Goal: Transaction & Acquisition: Book appointment/travel/reservation

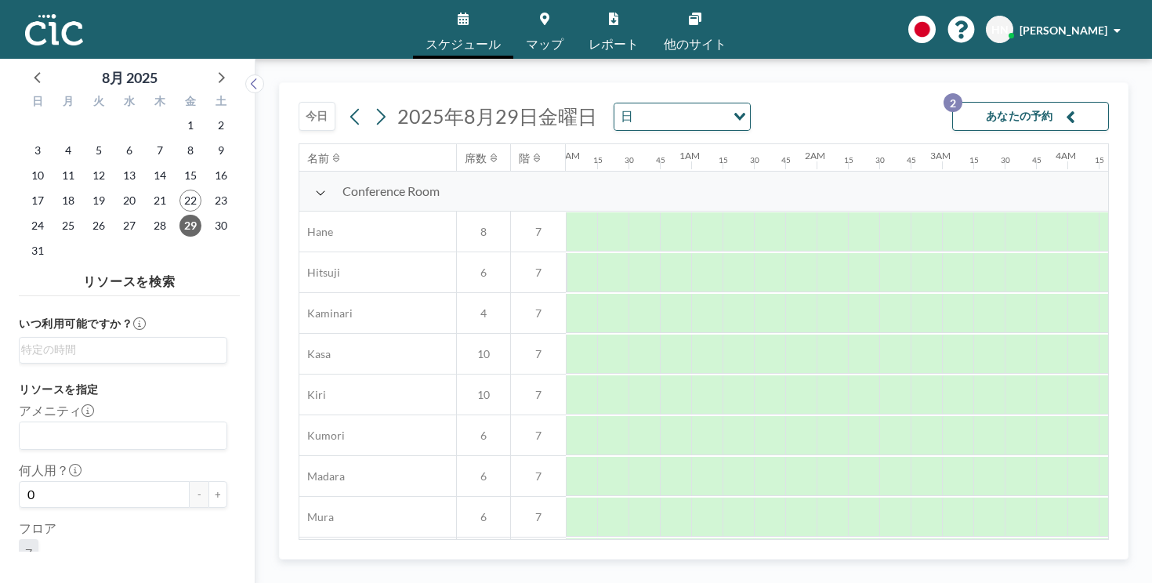
scroll to position [38, 790]
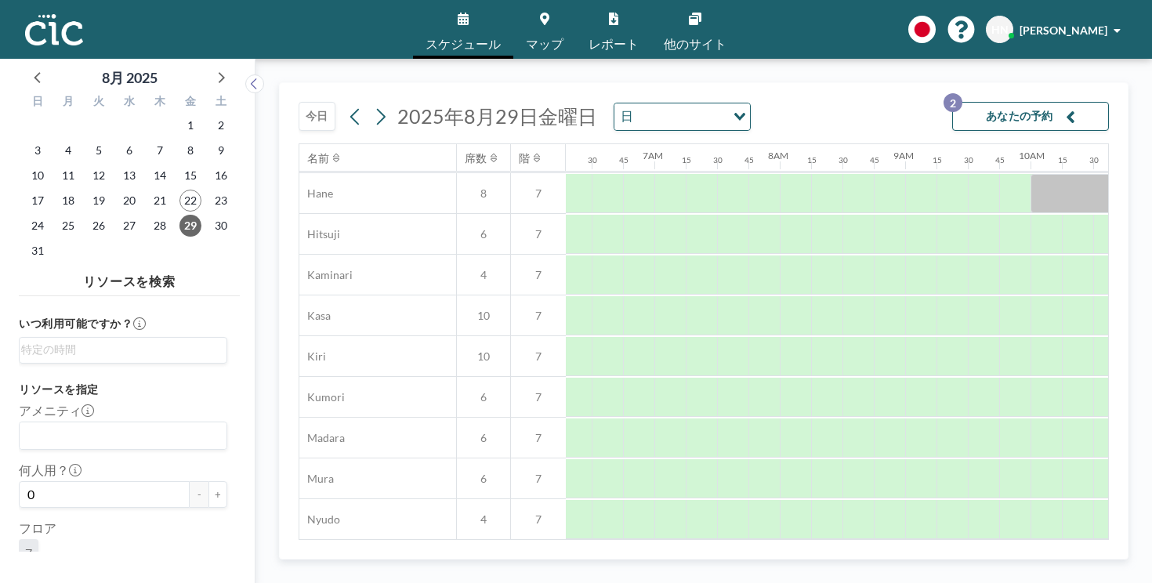
click at [299, 102] on button "今日" at bounding box center [317, 116] width 37 height 29
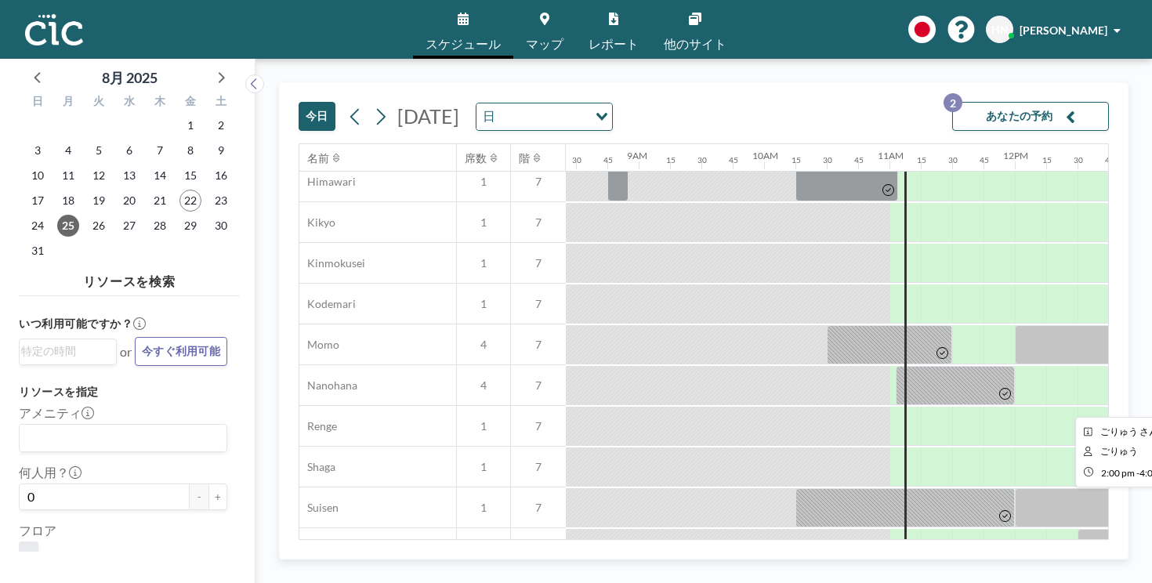
scroll to position [623, 1056]
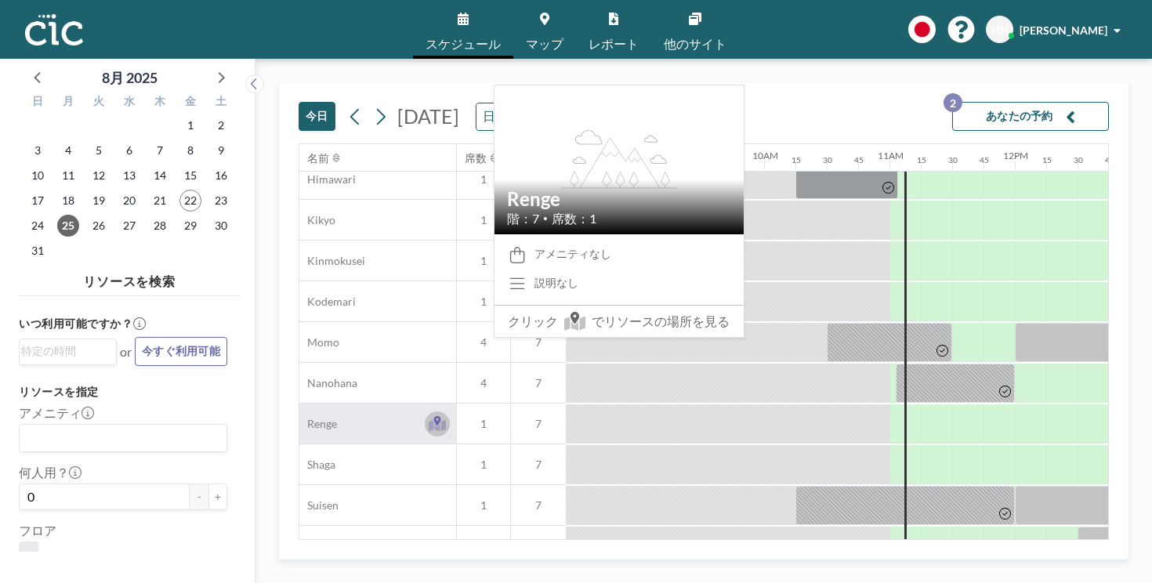
click at [429, 416] on icon at bounding box center [438, 424] width 18 height 16
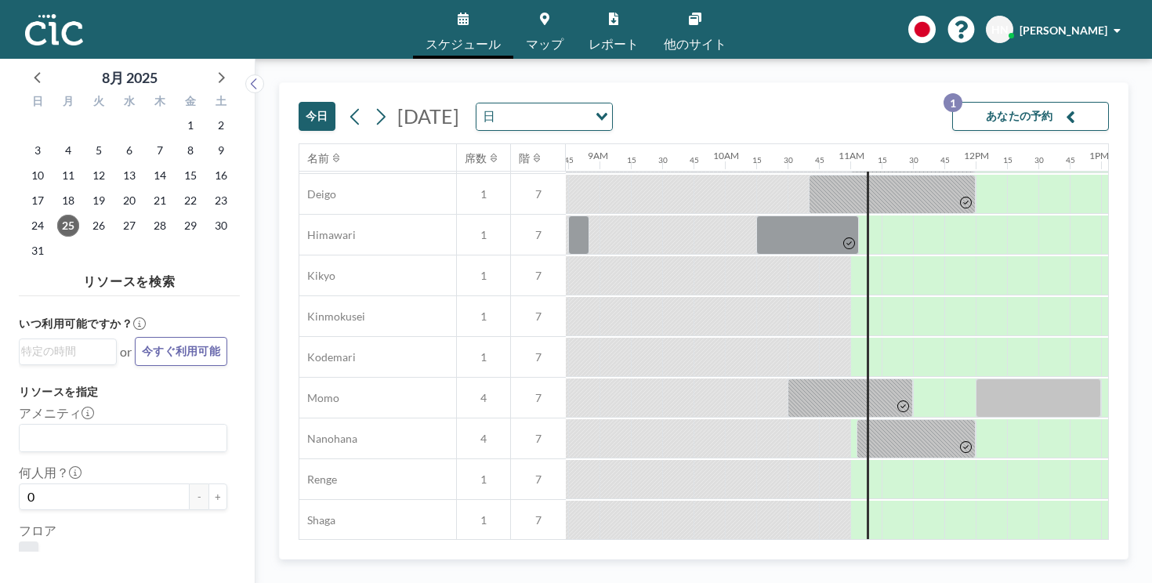
scroll to position [544, 1095]
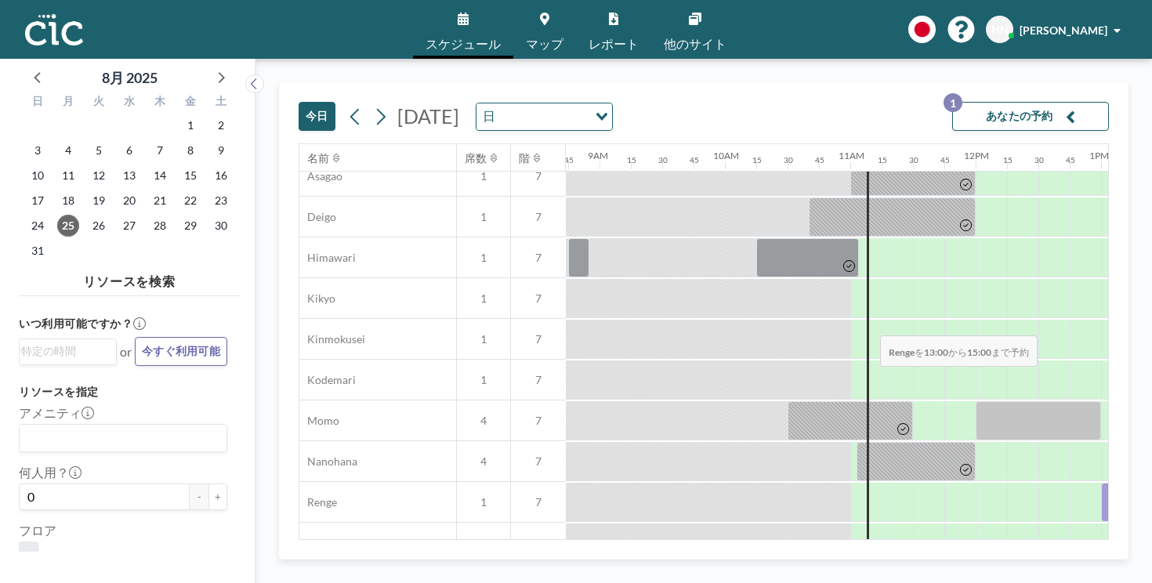
drag, startPoint x: 700, startPoint y: 307, endPoint x: 877, endPoint y: 299, distance: 176.6
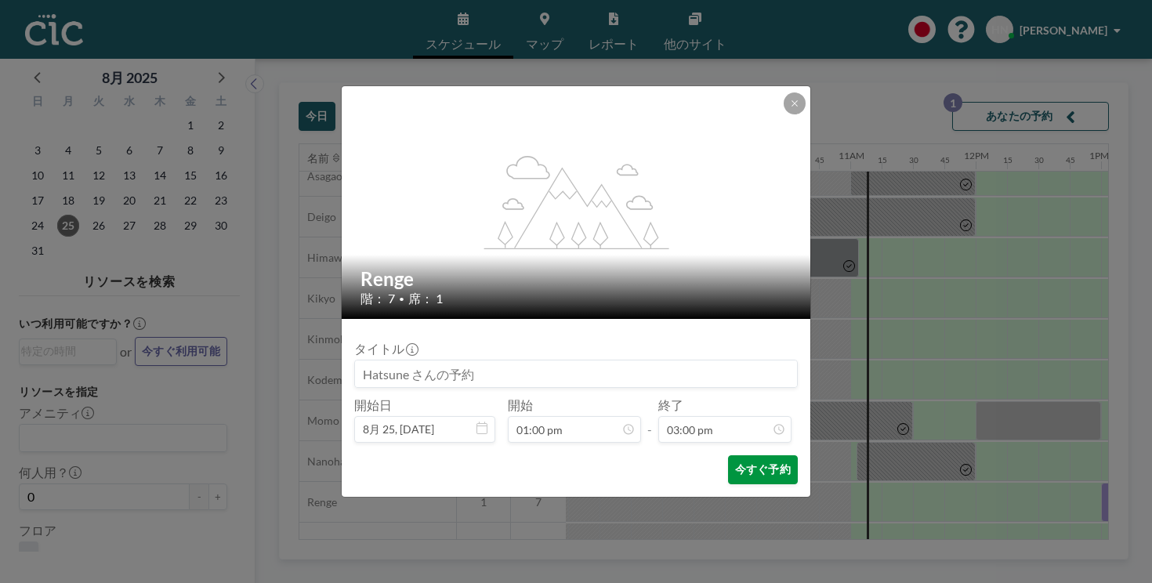
click at [728, 456] on button "今すぐ予約" at bounding box center [763, 470] width 70 height 29
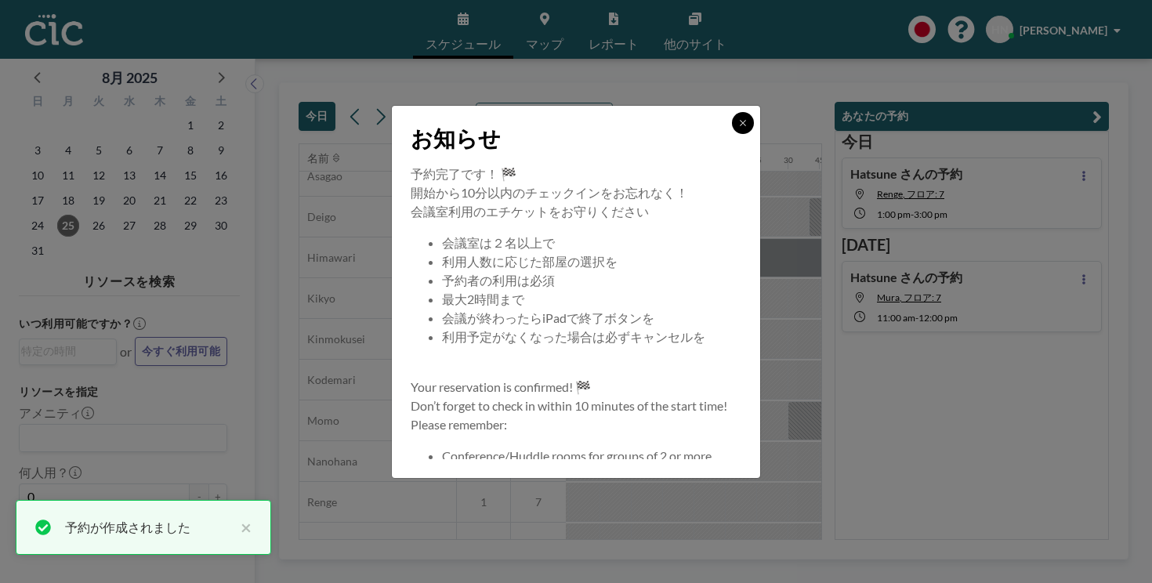
click at [732, 134] on button at bounding box center [743, 123] width 22 height 22
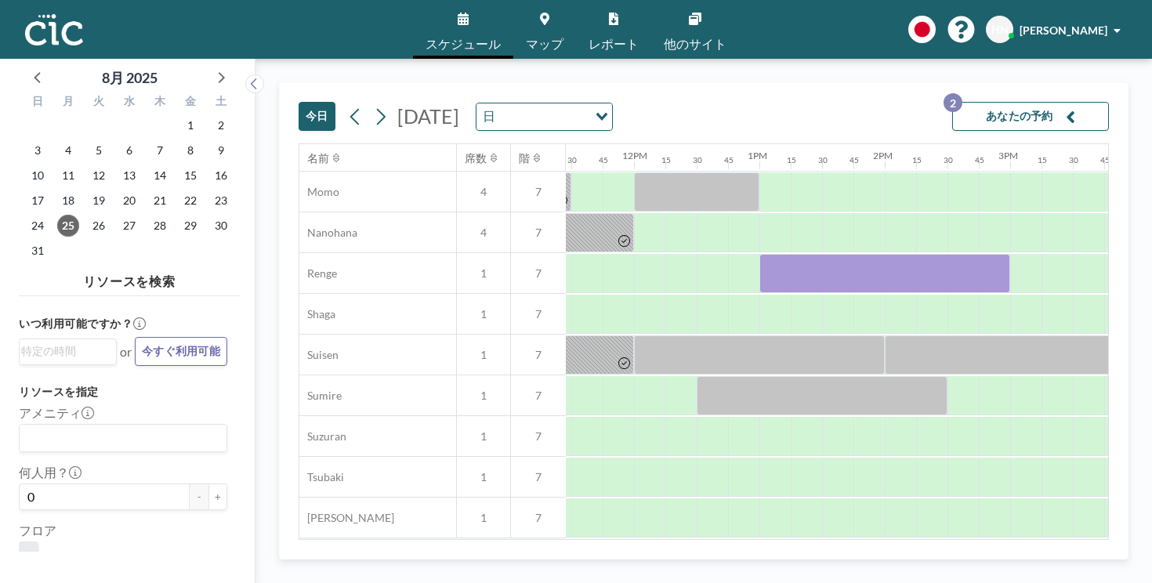
scroll to position [773, 1450]
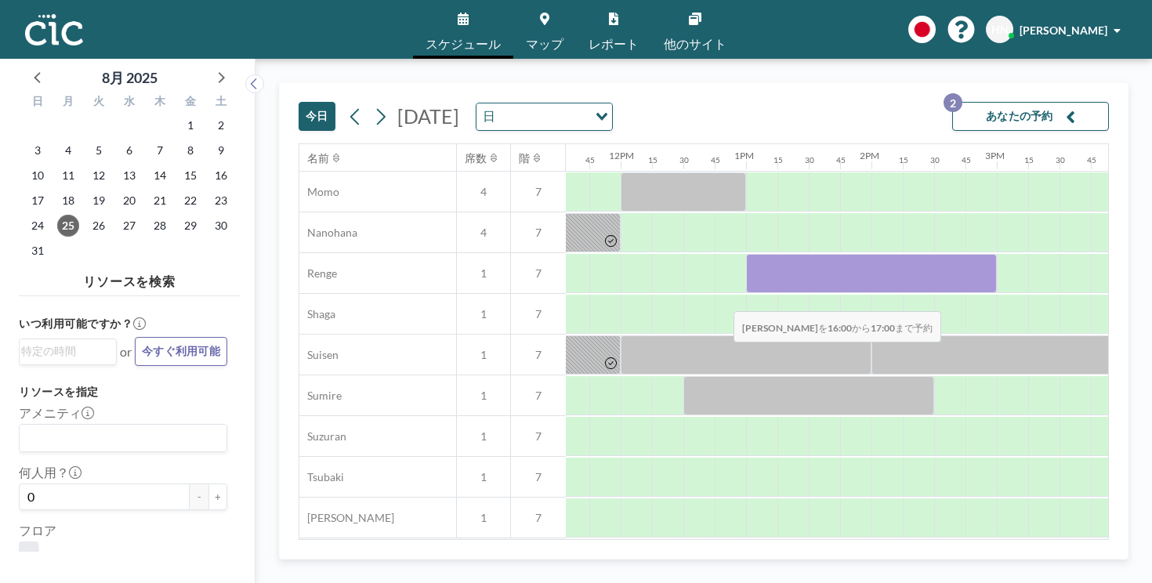
drag, startPoint x: 658, startPoint y: 281, endPoint x: 729, endPoint y: 274, distance: 71.6
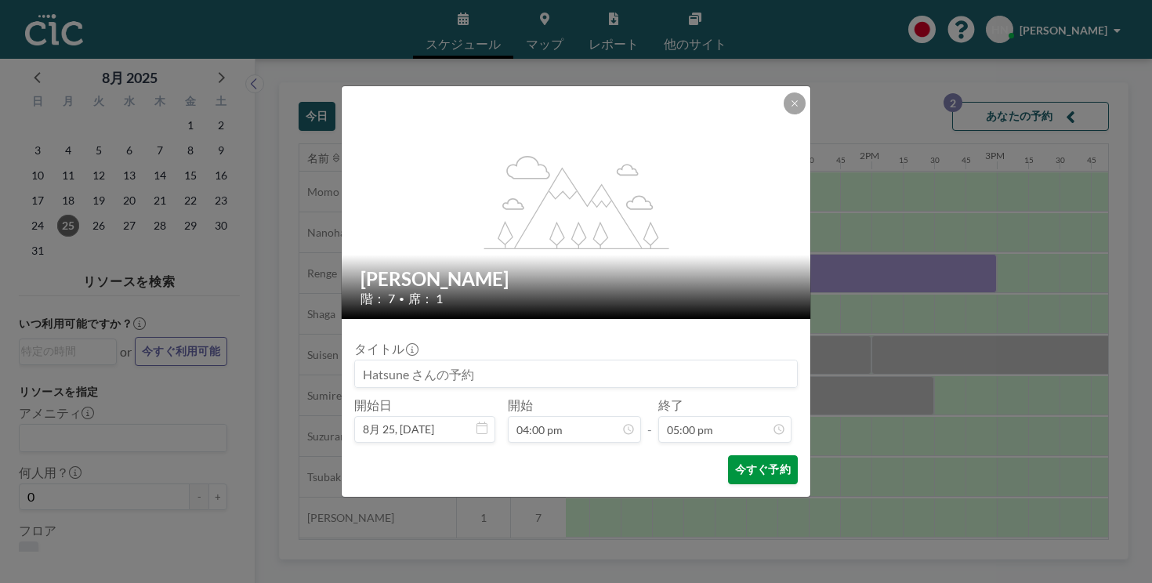
scroll to position [1702, 0]
click at [733, 456] on button "今すぐ予約" at bounding box center [763, 470] width 70 height 29
